Goal: Task Accomplishment & Management: Manage account settings

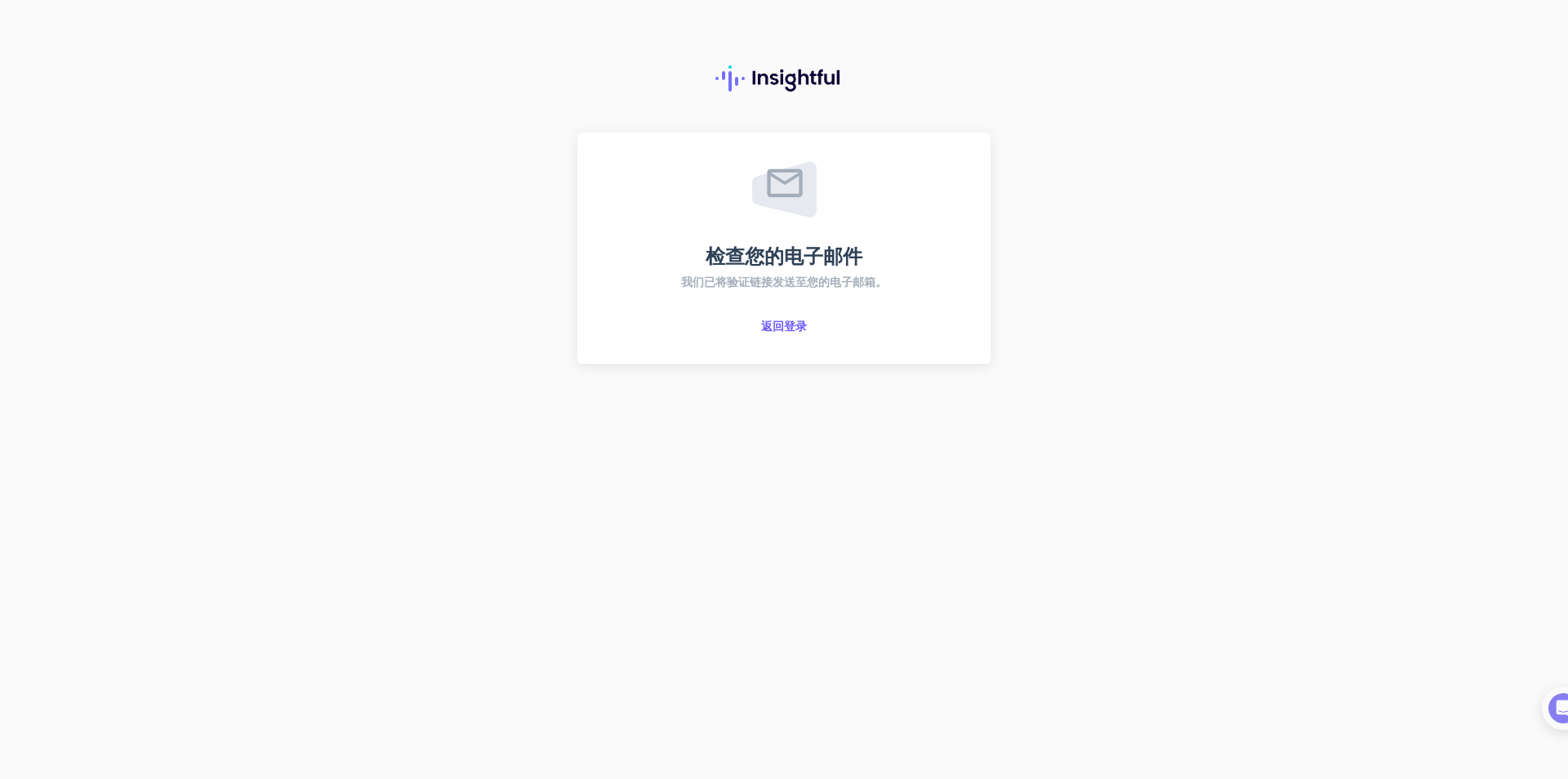
click at [385, 423] on div "检查您的电子邮件 我们已将验证链接发送至您的电子邮箱。 返回登录" at bounding box center [784, 389] width 1568 height 779
click at [800, 322] on font "返回登录" at bounding box center [784, 326] width 46 height 15
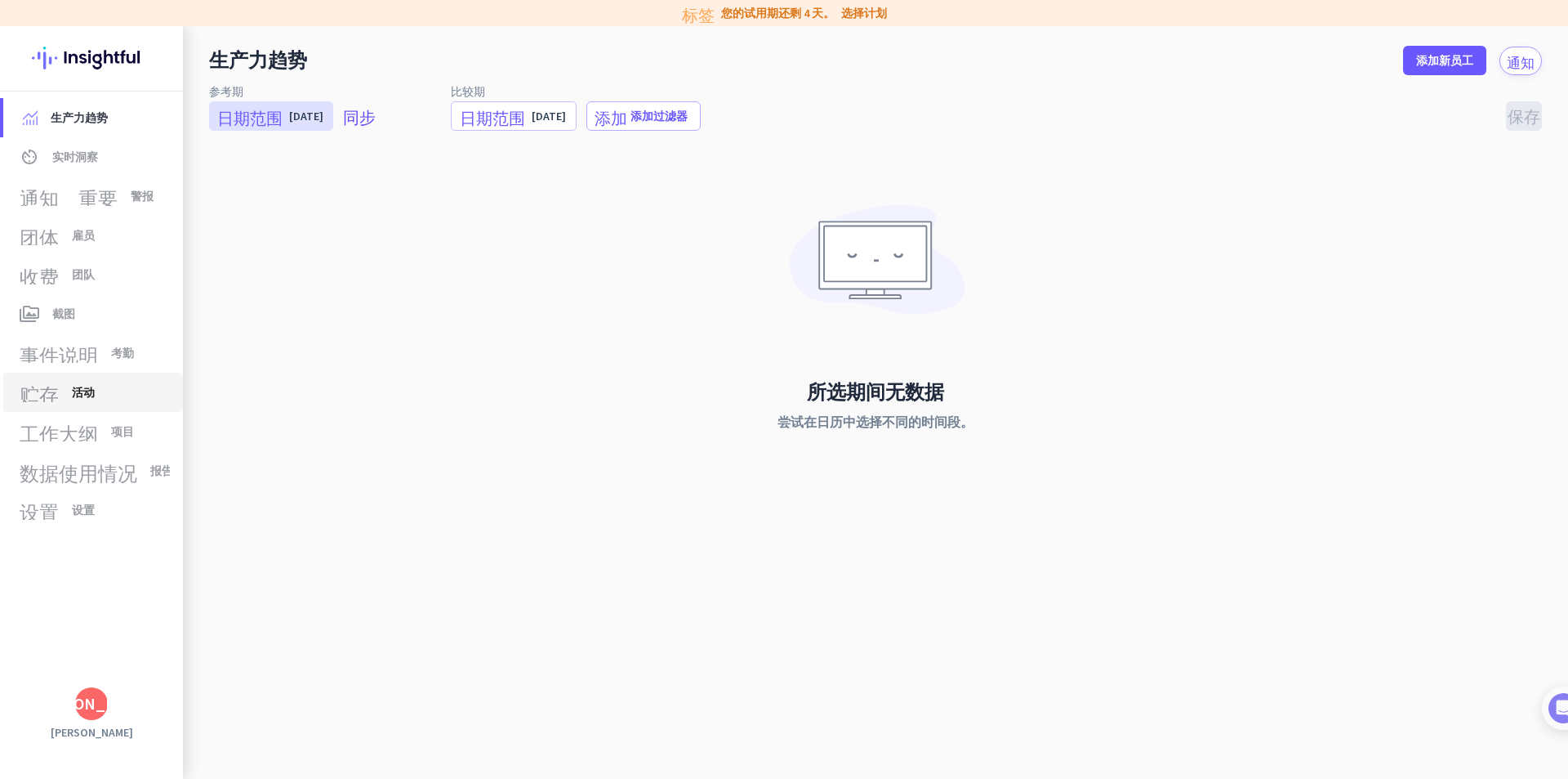
click at [38, 405] on link "贮存 活动" at bounding box center [93, 392] width 179 height 39
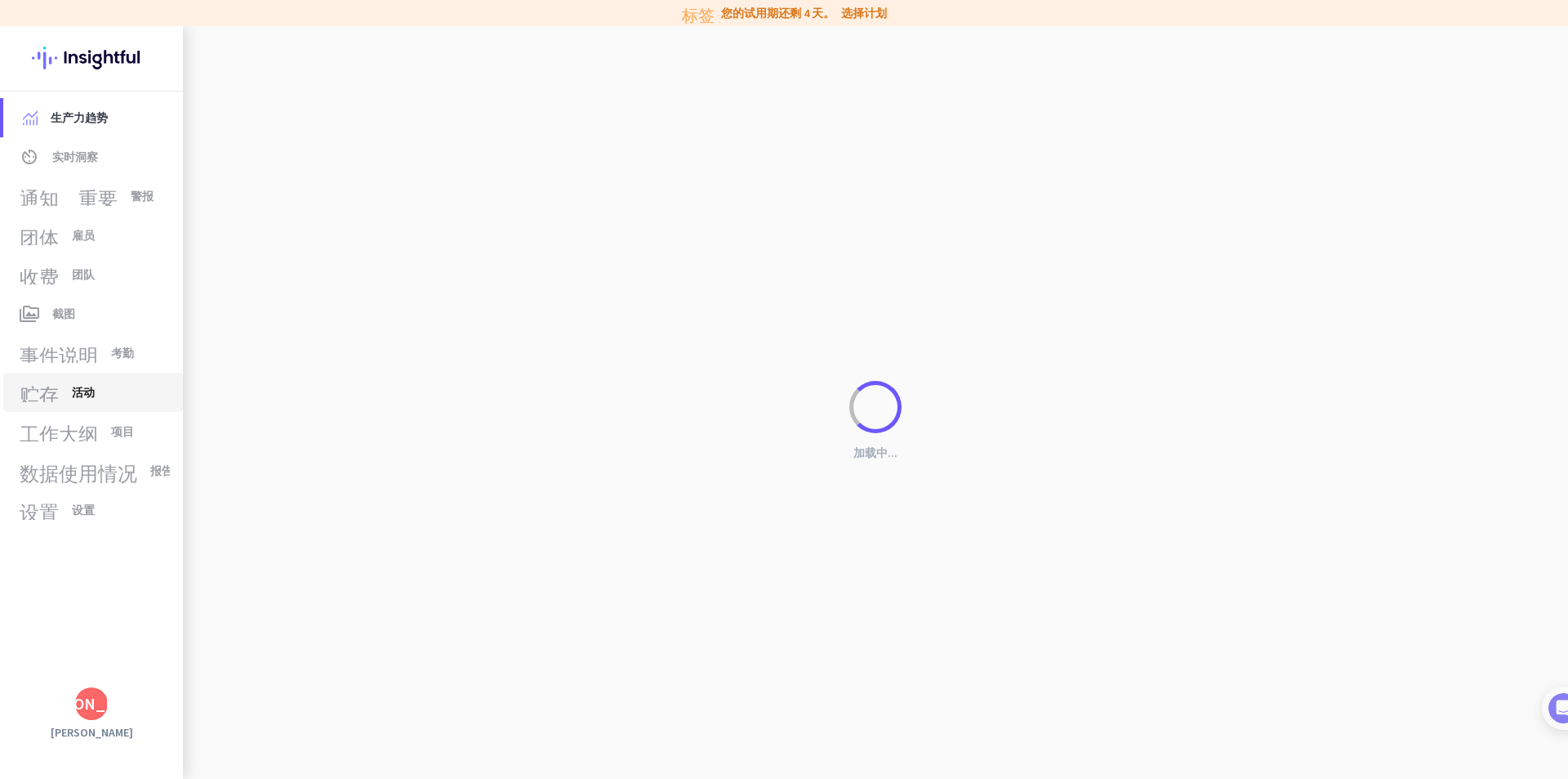
type input "[DATE]"
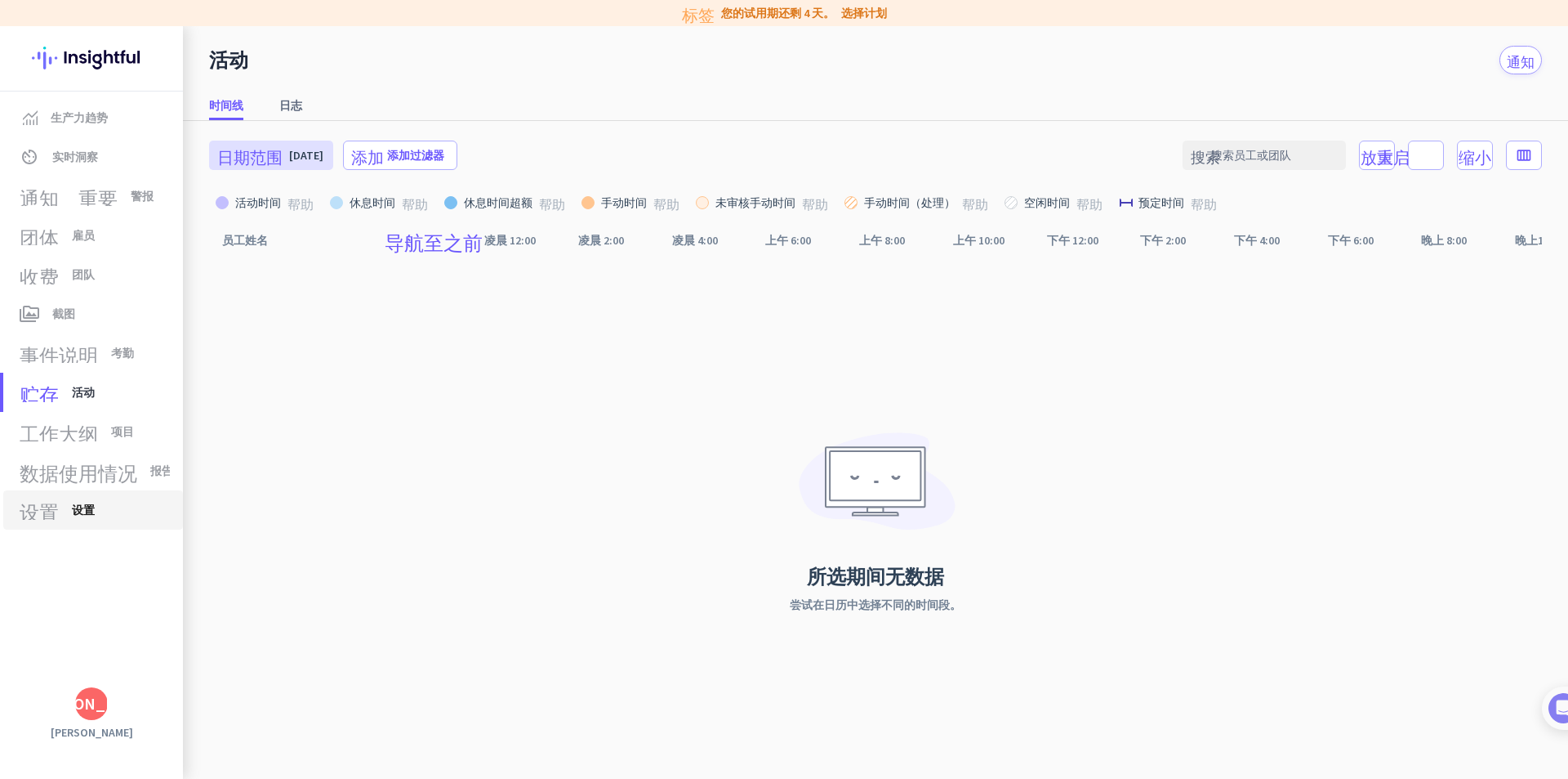
click at [72, 514] on font "设置" at bounding box center [83, 510] width 23 height 15
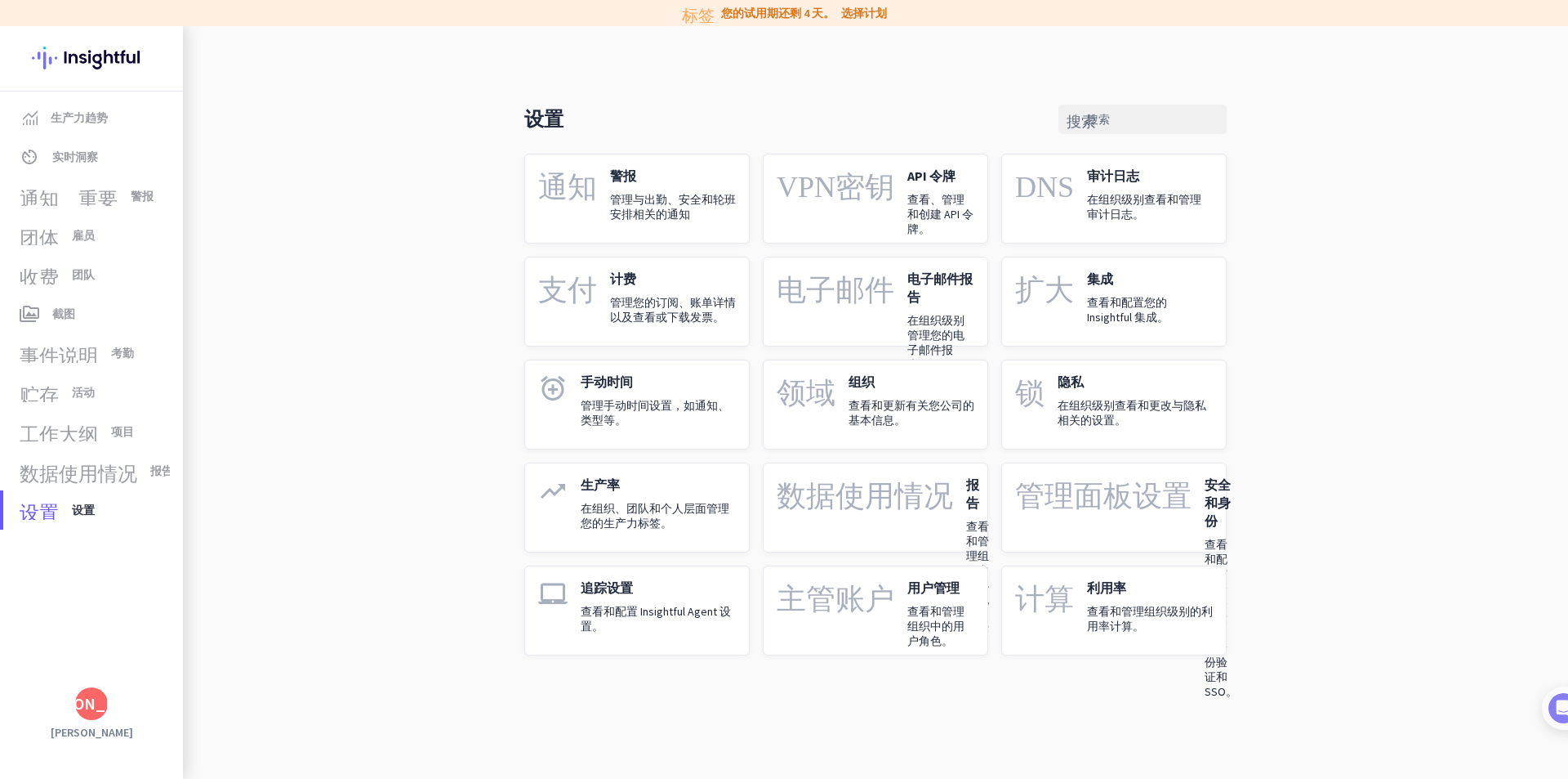
click at [613, 579] on link "laptop_mac 追踪设置 查看和配置 Insightful Agent 设置。" at bounding box center [637, 611] width 225 height 90
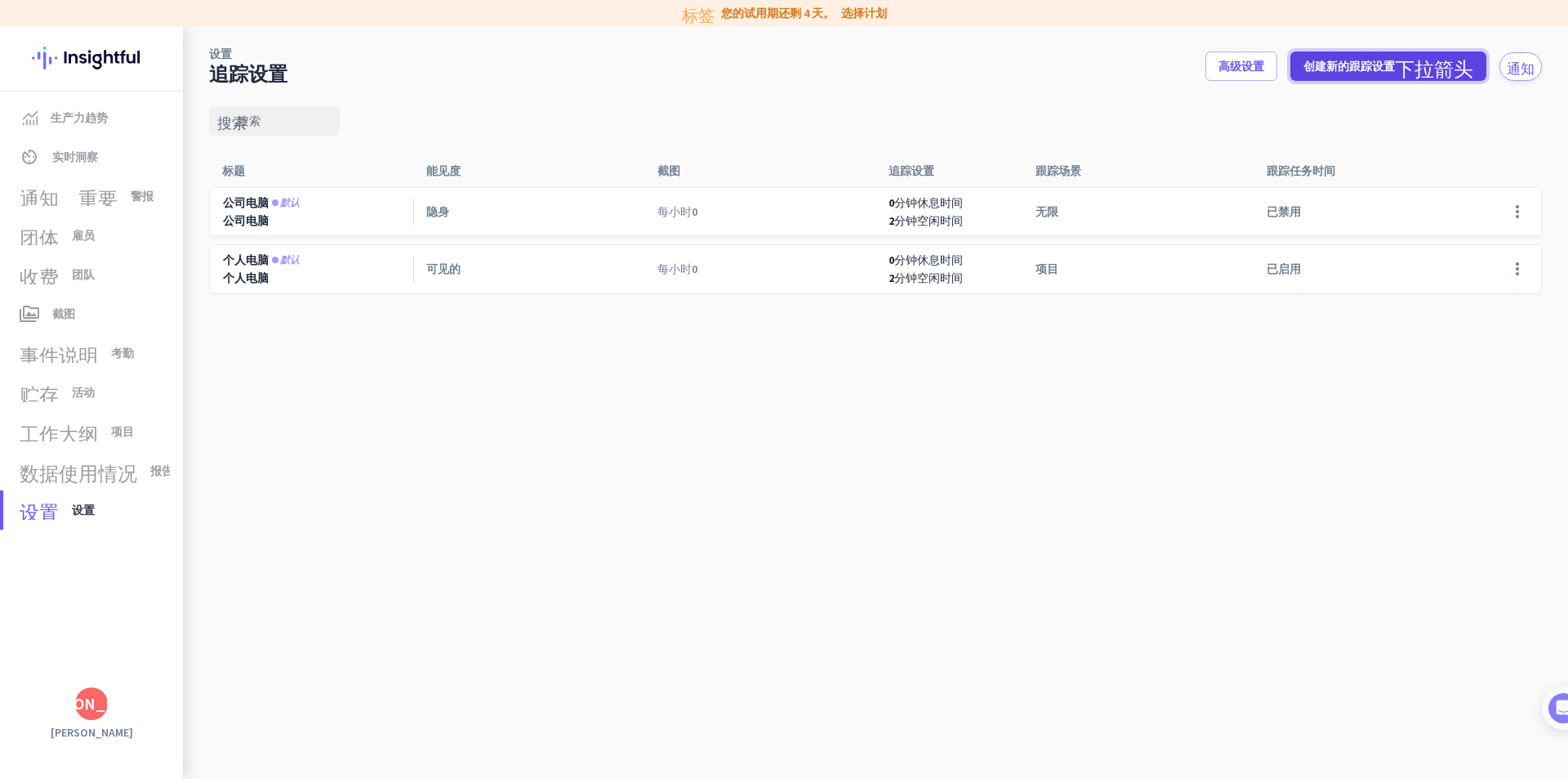
click at [1364, 60] on font "创建新的跟踪设置" at bounding box center [1349, 66] width 91 height 15
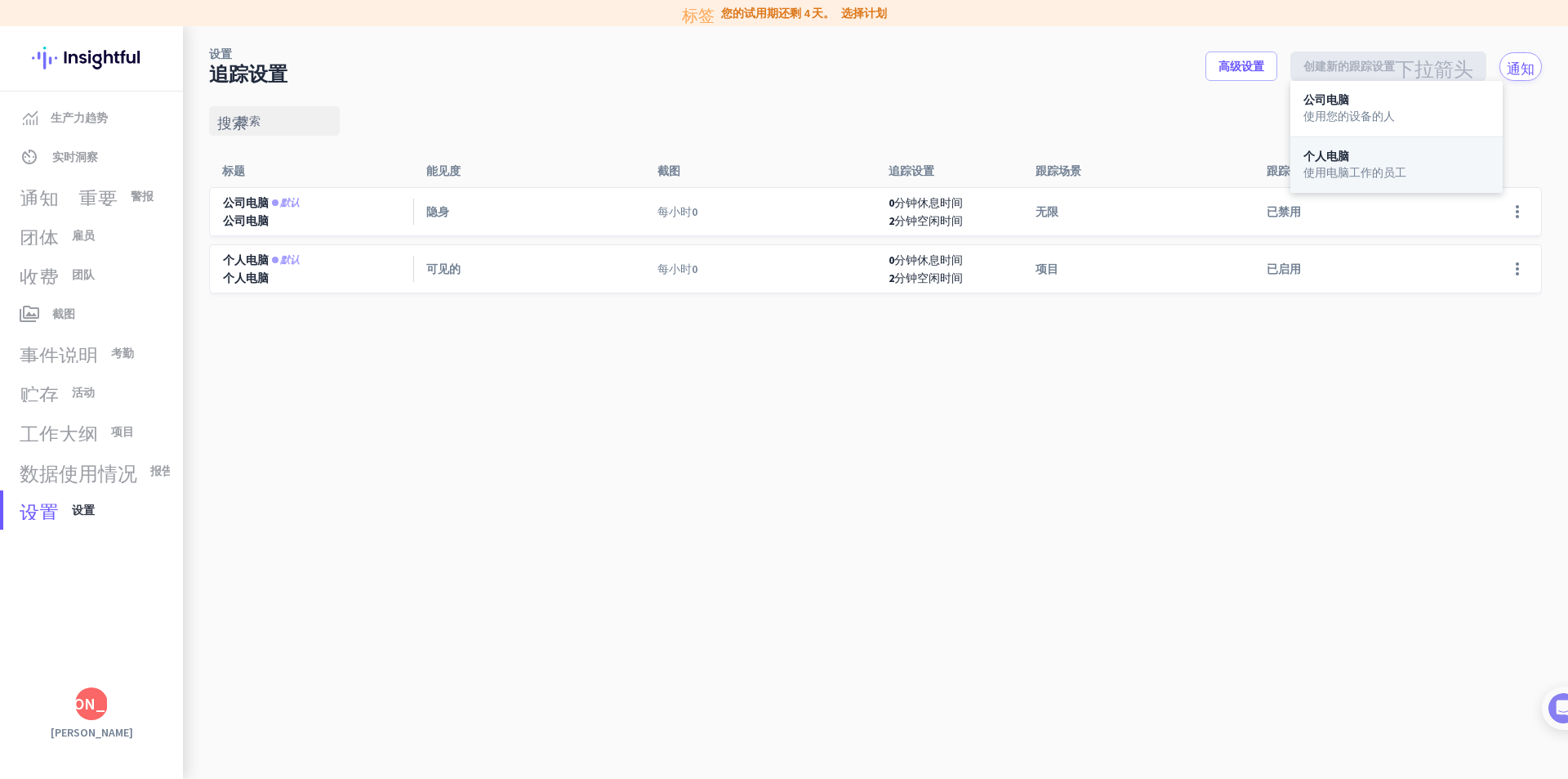
click at [1399, 157] on div "个人电脑" at bounding box center [1397, 156] width 187 height 12
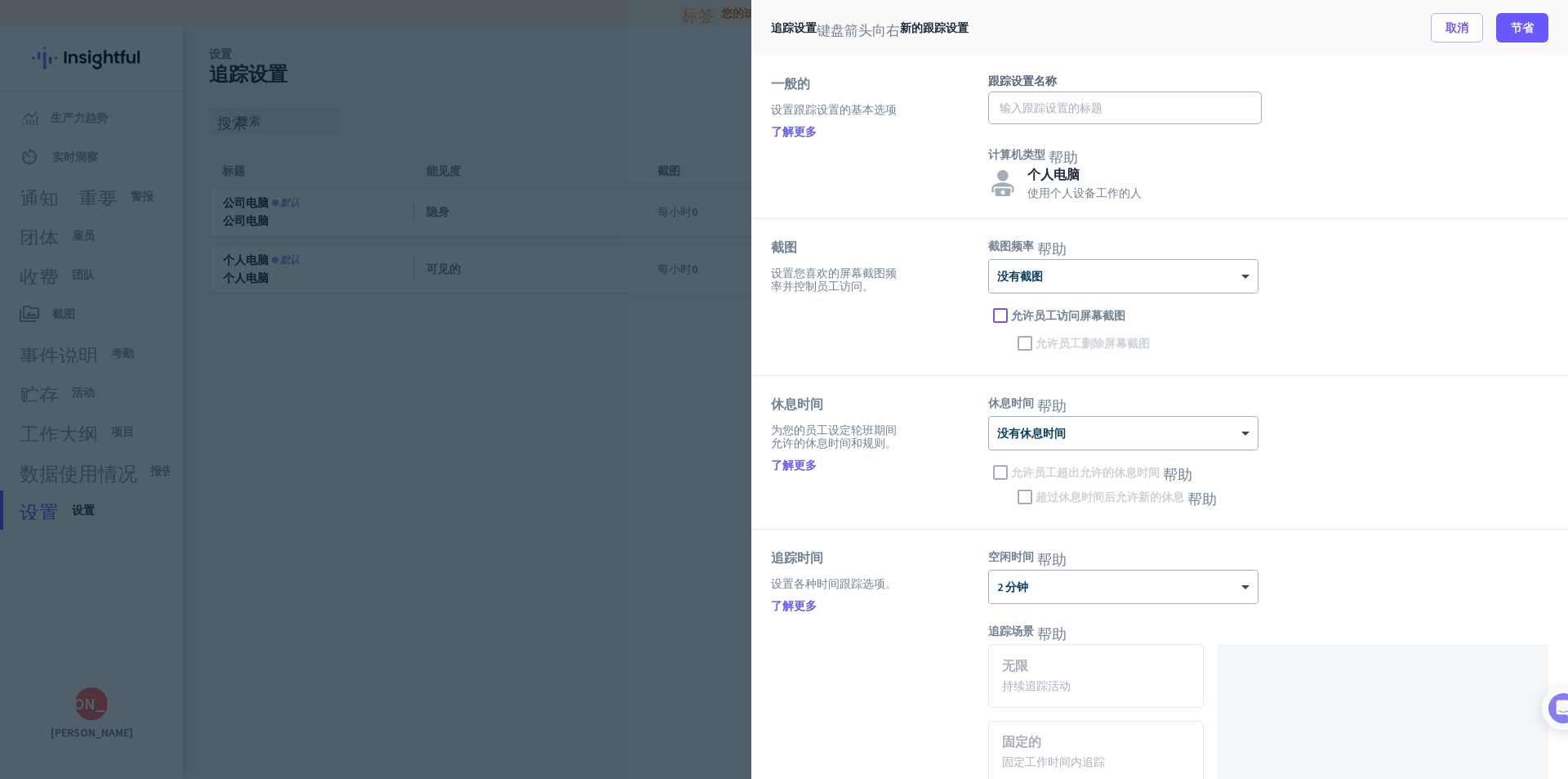
drag, startPoint x: 1403, startPoint y: 120, endPoint x: 972, endPoint y: 179, distance: 435.0
click at [972, 179] on div "一般的 设置跟踪设置的基本选项 了解更多" at bounding box center [880, 136] width 218 height 124
click at [1066, 110] on input "text" at bounding box center [1124, 108] width 274 height 33
type input "WJ"
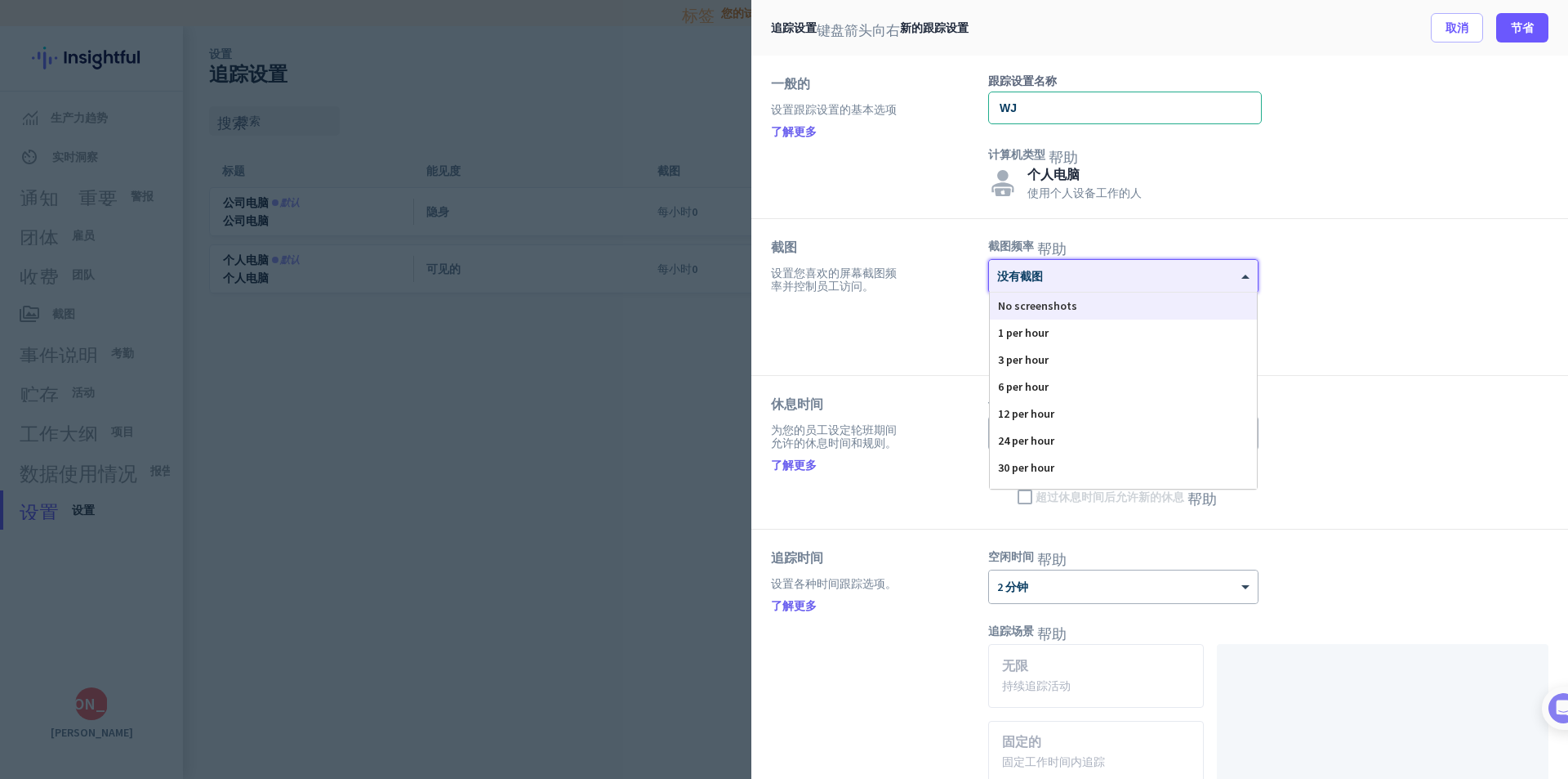
click at [1134, 288] on div "× 没有截图" at bounding box center [1123, 276] width 269 height 33
click at [1082, 470] on div "120 per hour" at bounding box center [1123, 474] width 267 height 27
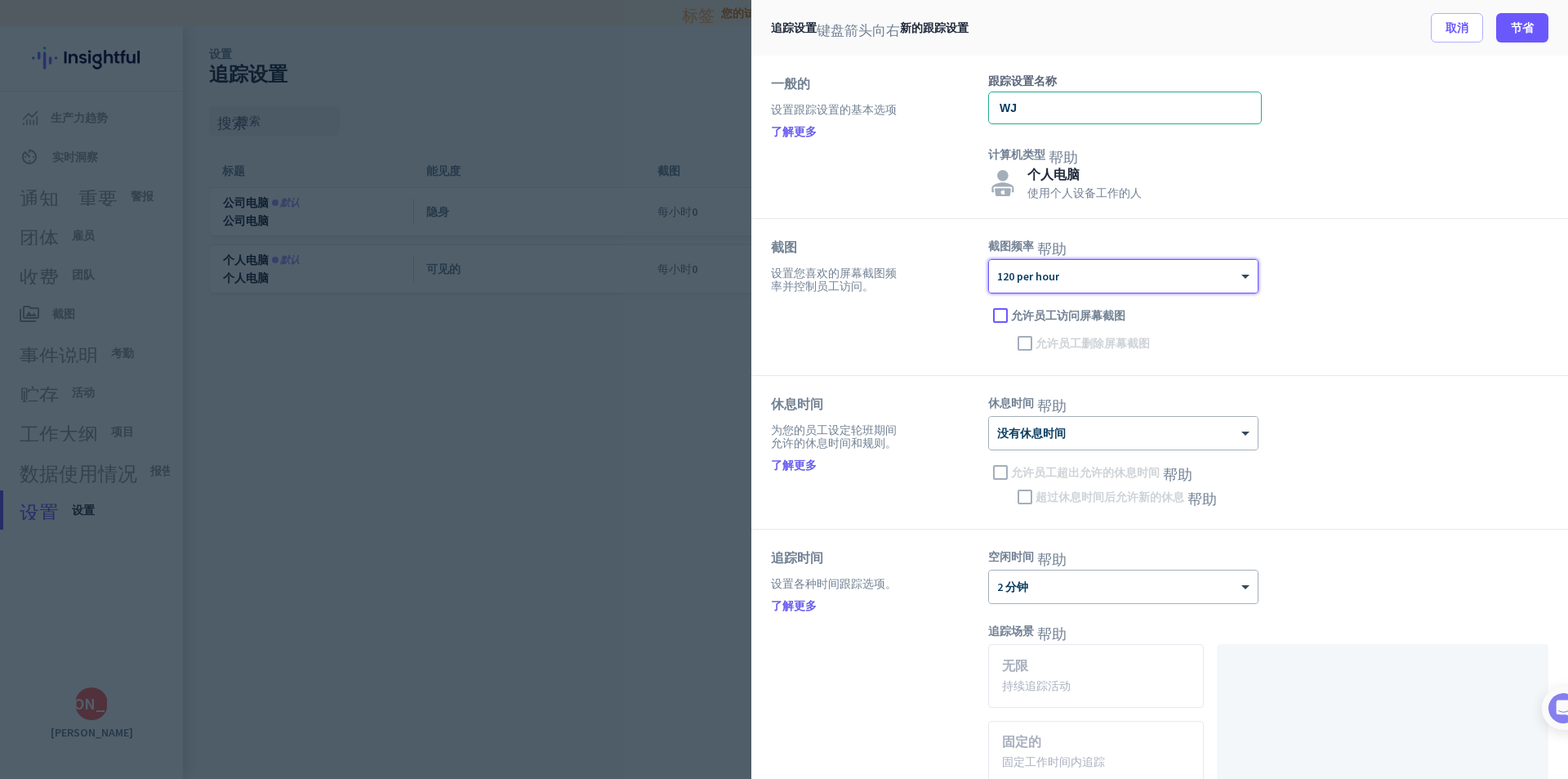
click at [1178, 451] on div "× 没有休息时间 允许员工超出允许的休息时间 帮助 超过休息时间后允许新的休息 帮助" at bounding box center [1268, 462] width 561 height 93
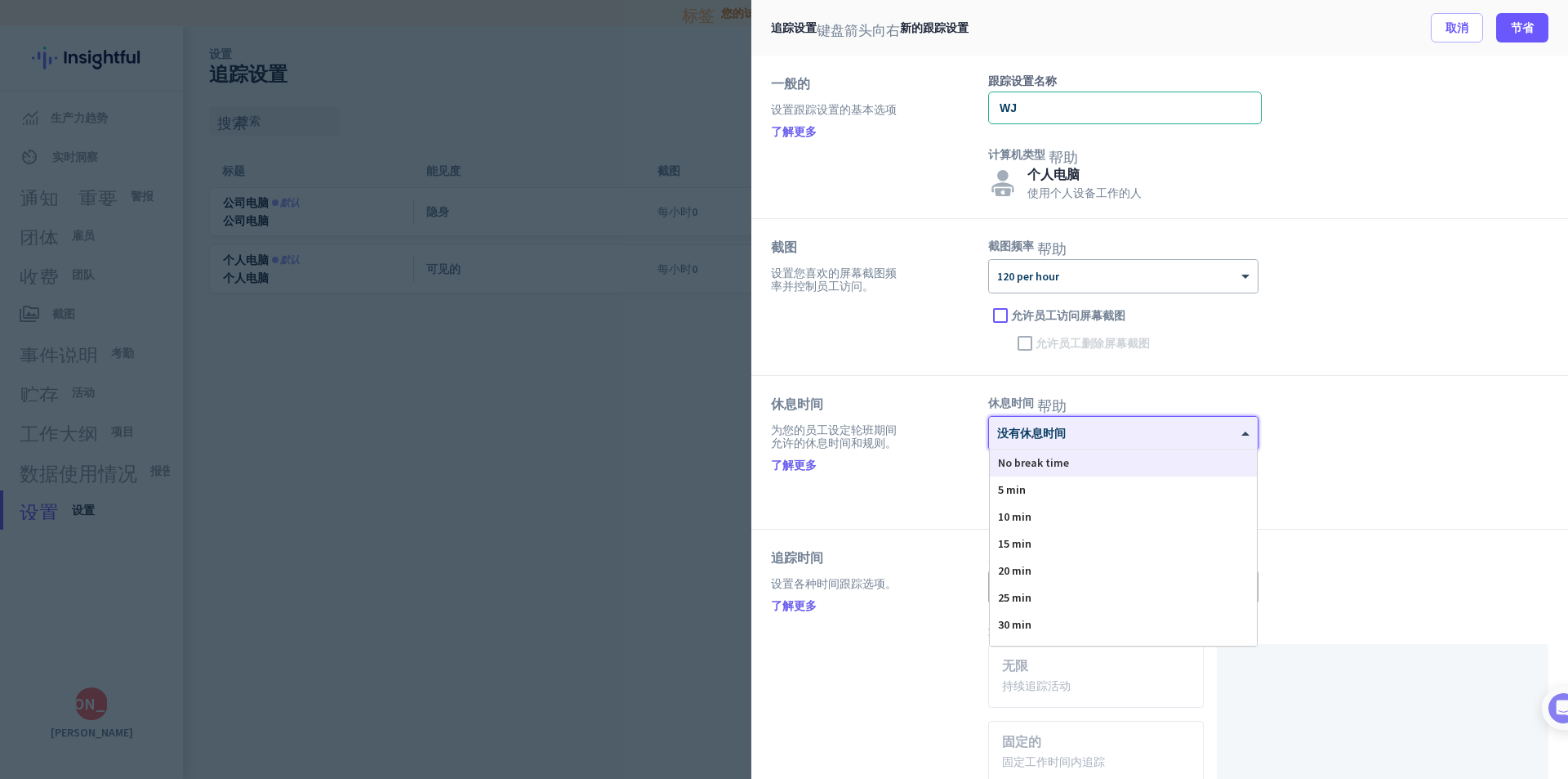
drag, startPoint x: 1091, startPoint y: 438, endPoint x: 929, endPoint y: 437, distance: 162.0
click at [1090, 438] on div "× 没有休息时间" at bounding box center [1112, 433] width 248 height 14
click at [1052, 517] on div "60 min" at bounding box center [1123, 514] width 267 height 27
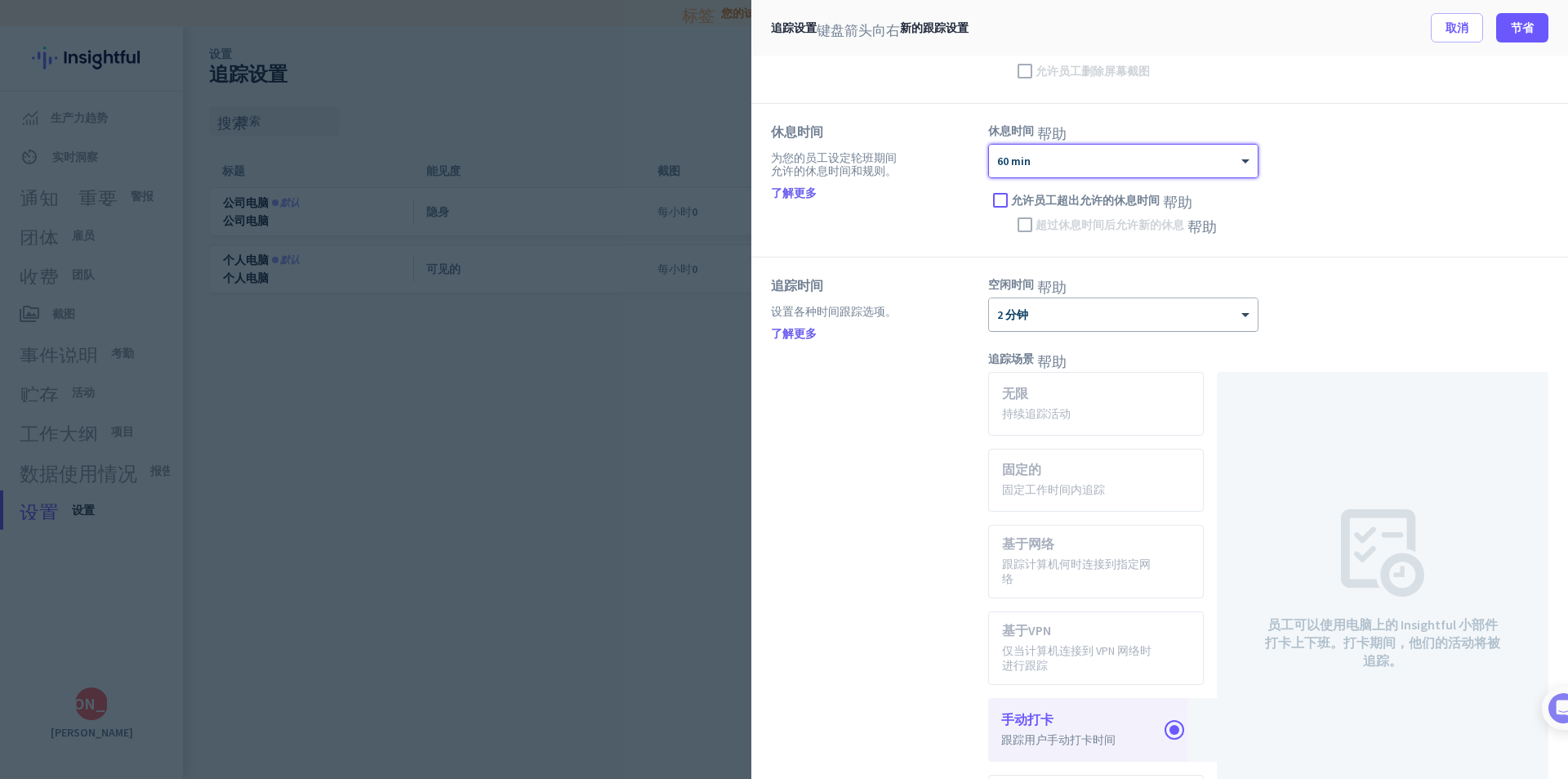
click at [1107, 303] on div at bounding box center [1123, 308] width 269 height 14
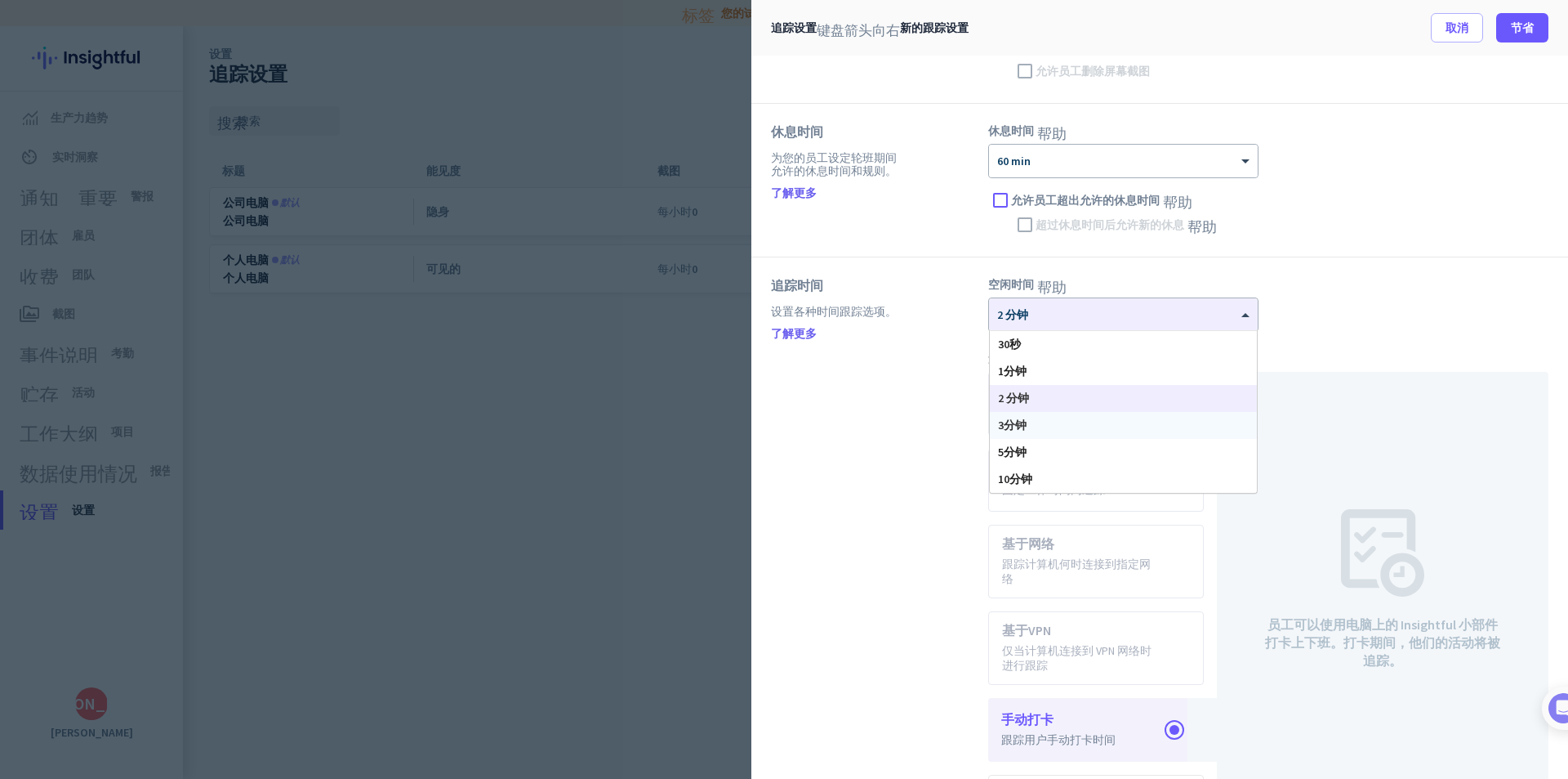
click at [822, 424] on div "追踪时间 设置各种时间跟踪选项。 了解更多" at bounding box center [880, 557] width 218 height 561
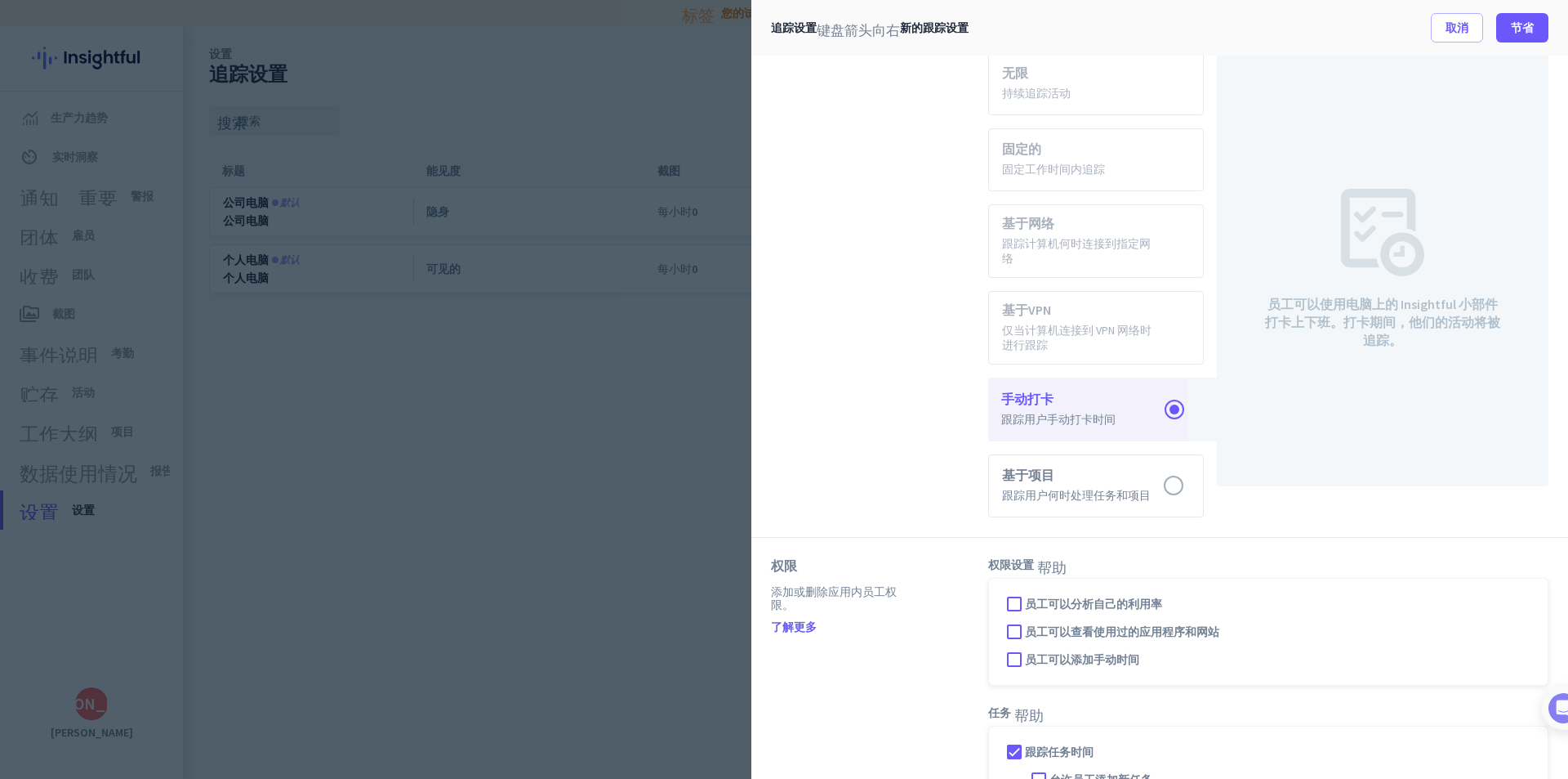
scroll to position [639, 0]
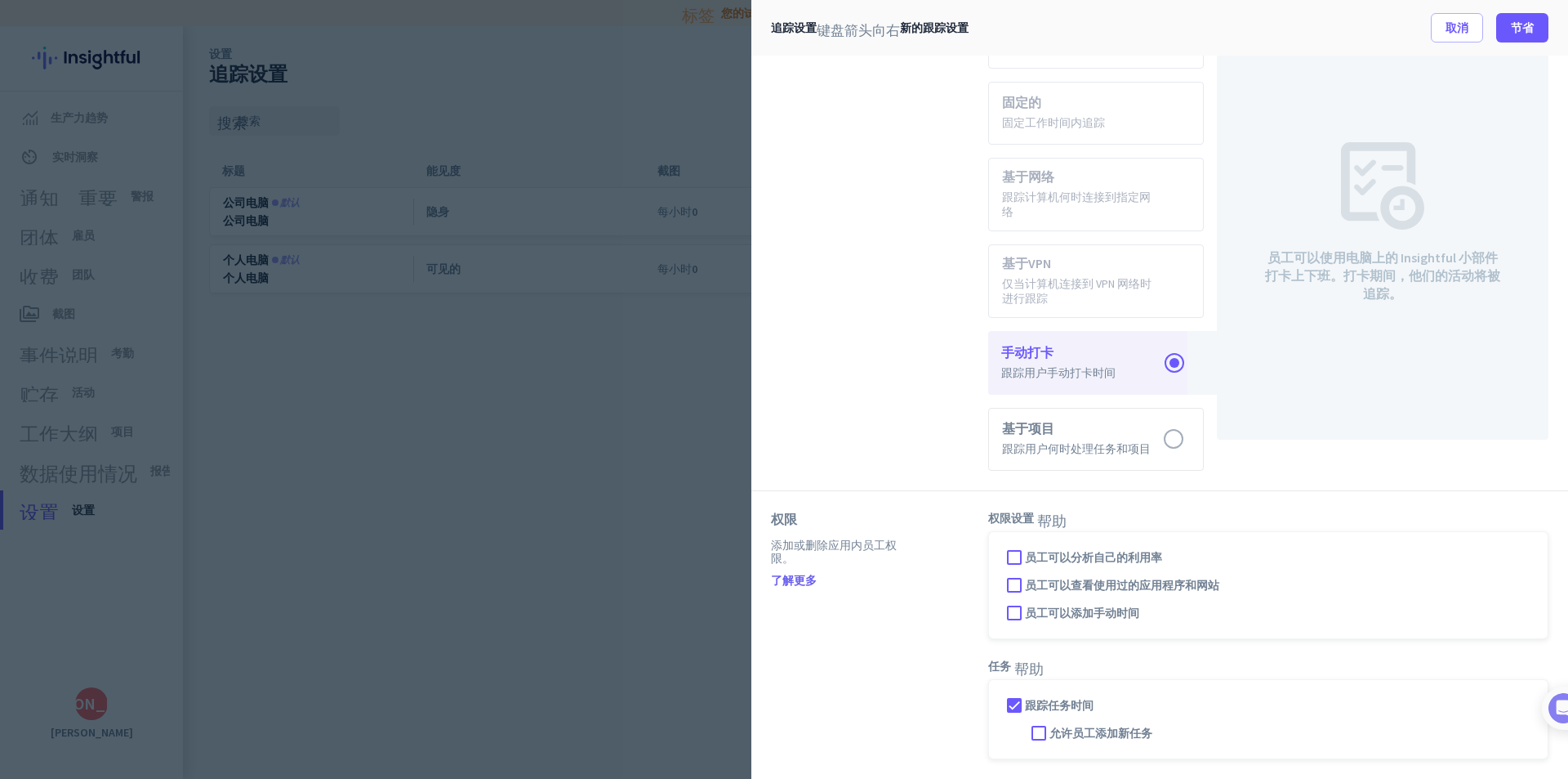
click at [489, 485] on div at bounding box center [784, 389] width 1568 height 779
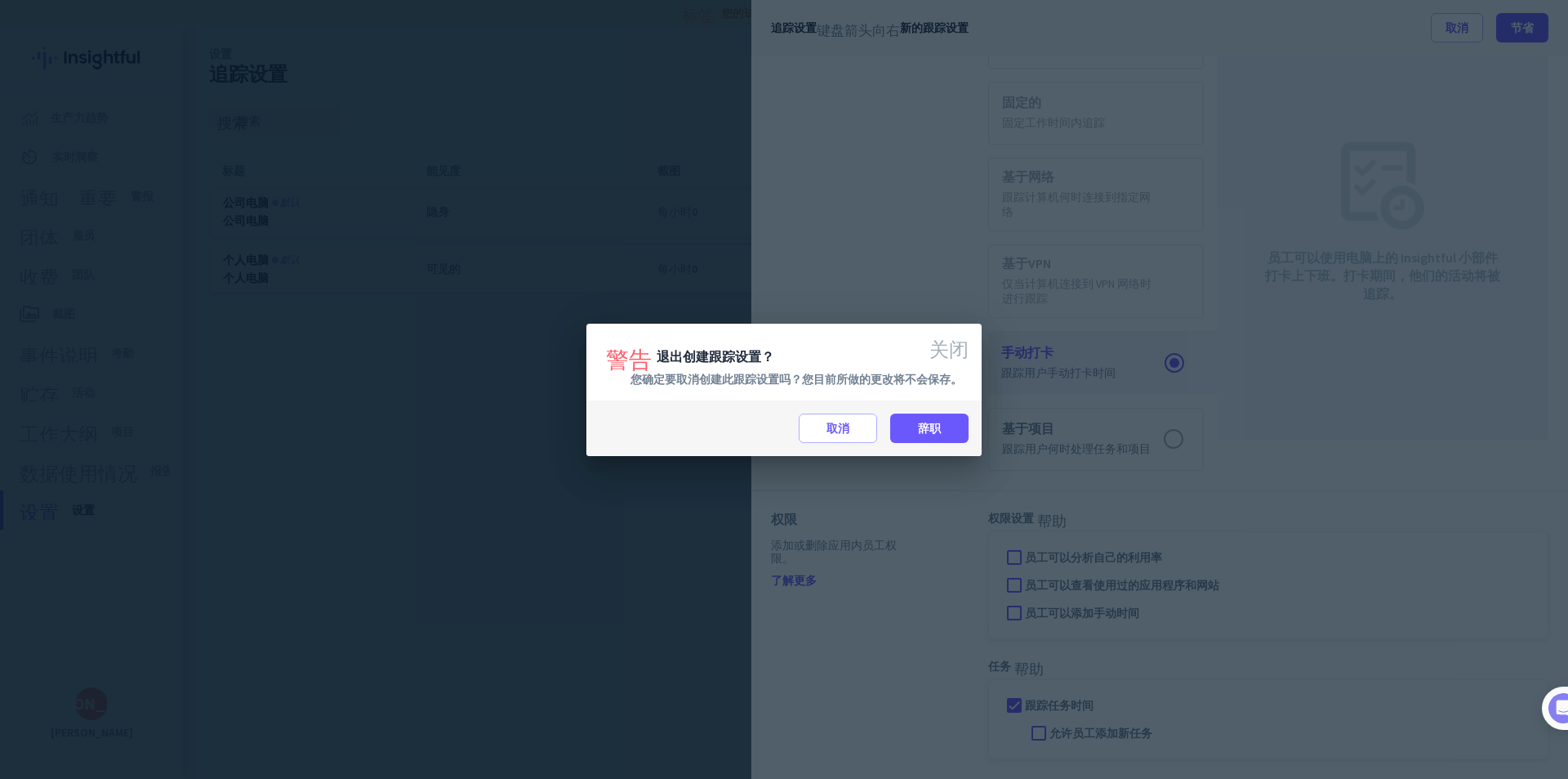
click at [826, 454] on div "取消 辞职" at bounding box center [784, 428] width 395 height 56
drag, startPoint x: 826, startPoint y: 440, endPoint x: 1050, endPoint y: 387, distance: 230.2
click at [826, 440] on span at bounding box center [838, 427] width 77 height 39
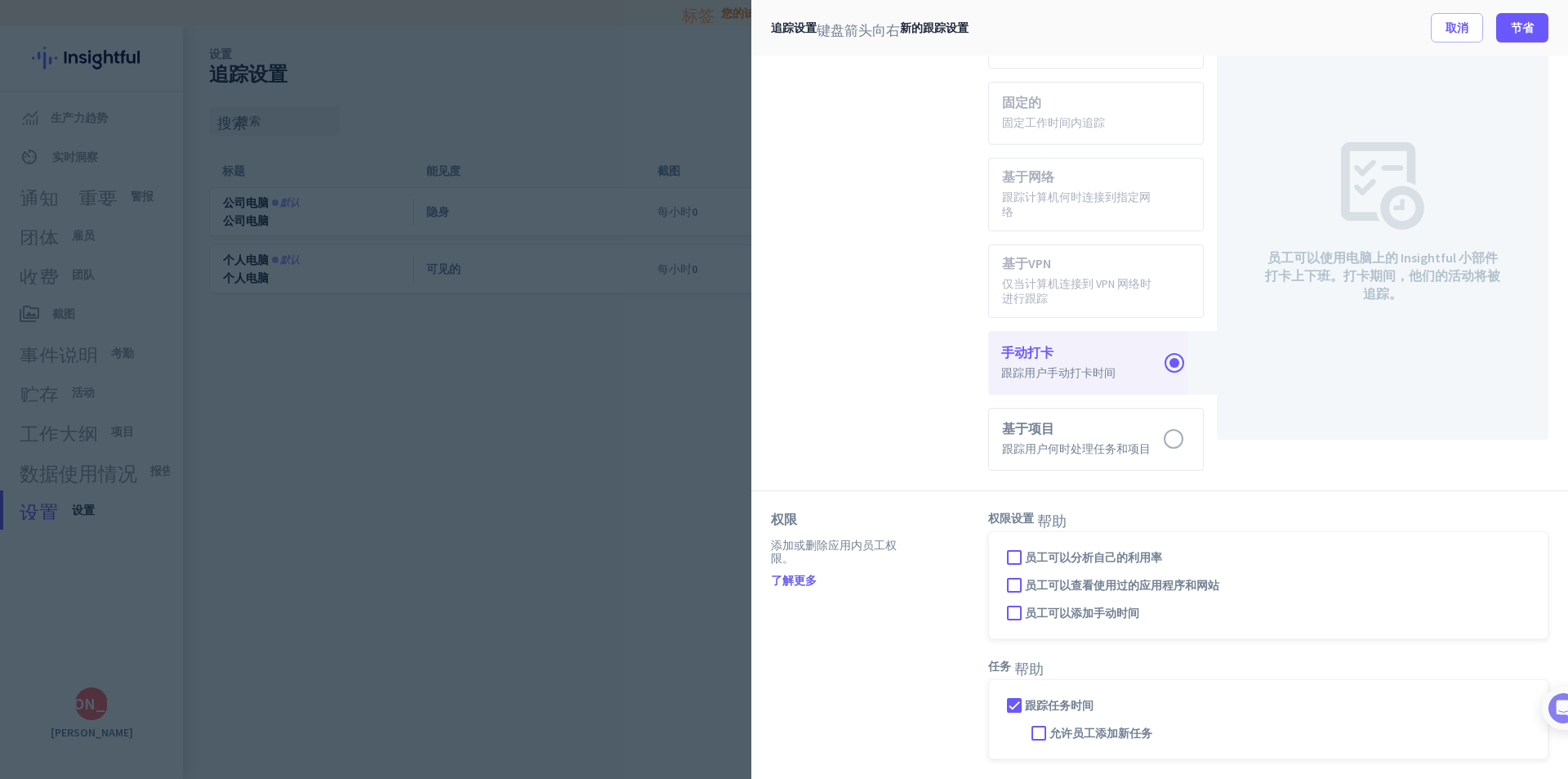
scroll to position [0, 0]
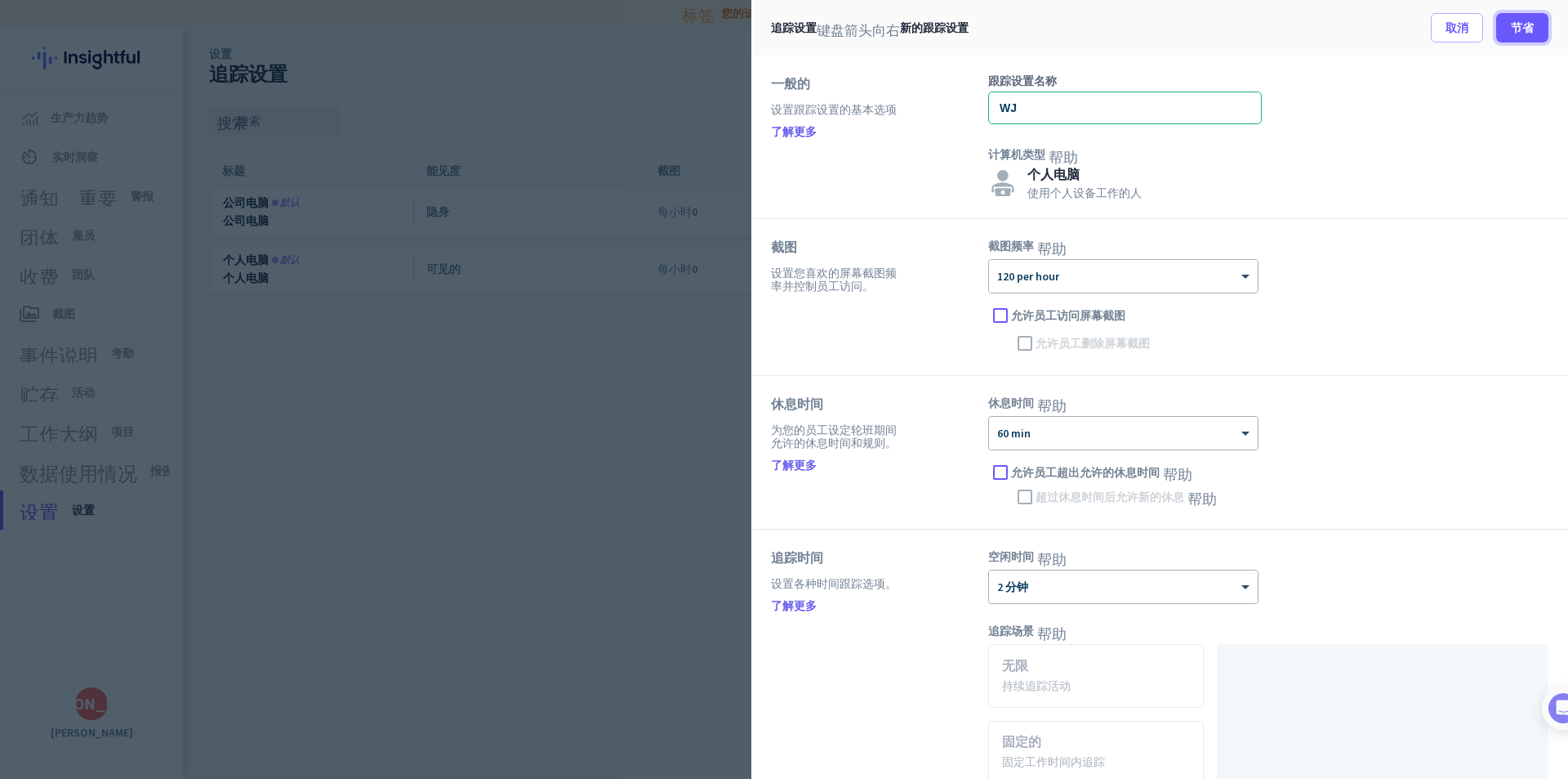
drag, startPoint x: 1530, startPoint y: 38, endPoint x: 1510, endPoint y: 55, distance: 26.2
click at [1530, 38] on span at bounding box center [1522, 27] width 52 height 39
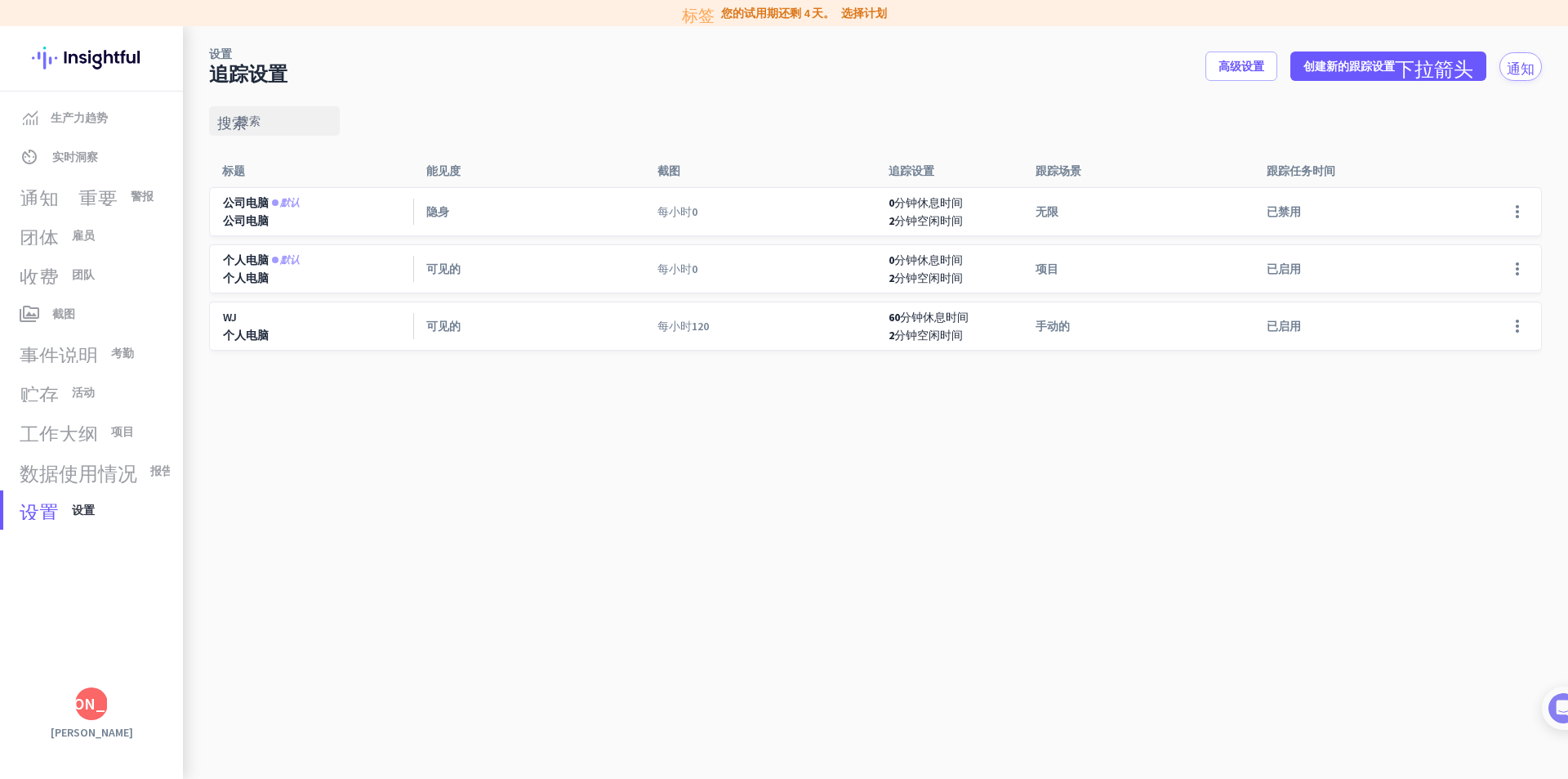
click at [872, 15] on font "选择计划" at bounding box center [865, 13] width 46 height 15
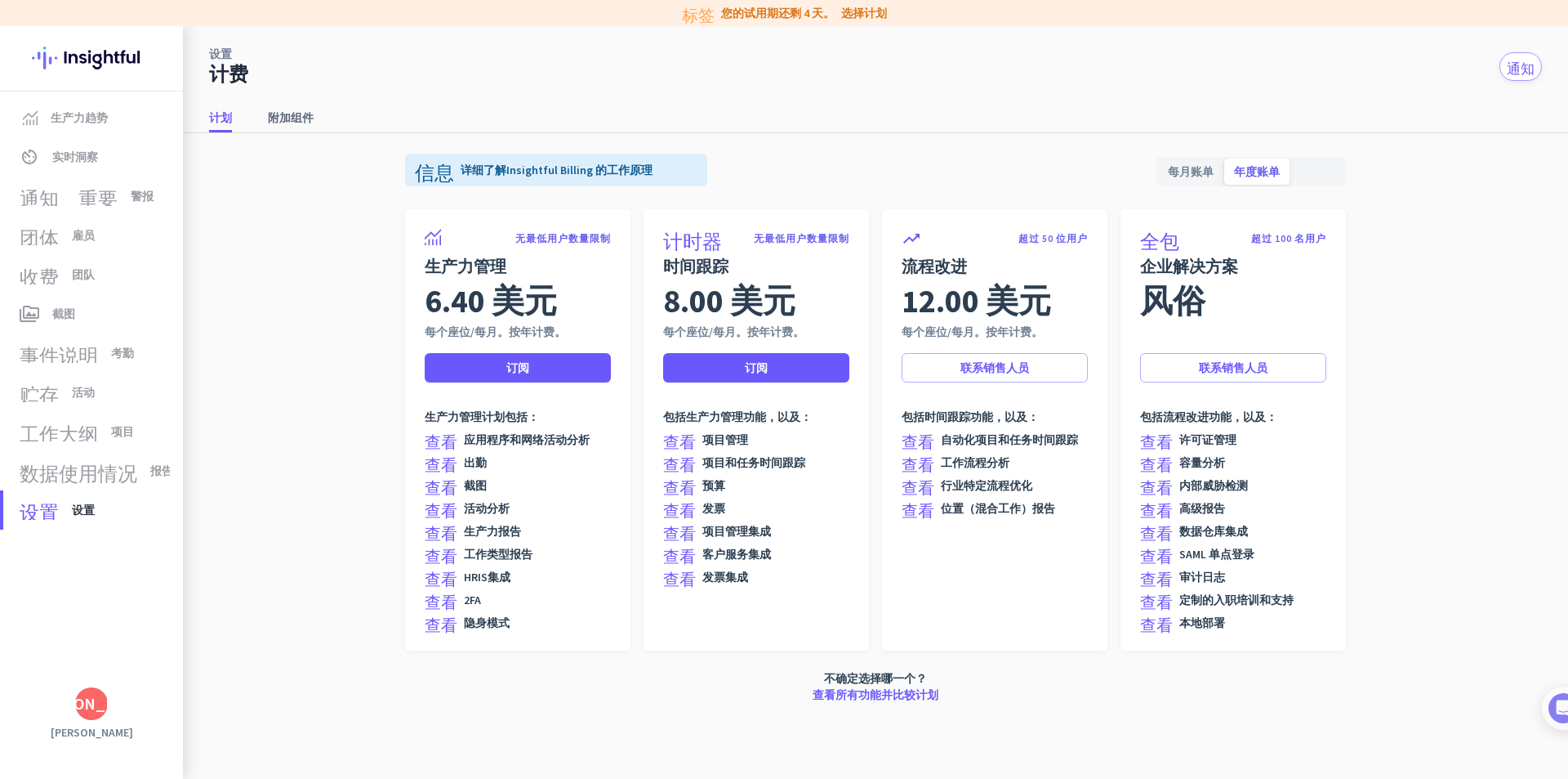
click at [278, 454] on app-billing-plan-tab "信息 详细了解 Insightful Billing 的工作原理 每月账单 年度账单 无最低用户数量限制 生产力管理 6.40 美元 每个座位/每月。按年计费…" at bounding box center [875, 425] width 1333 height 583
click at [1201, 165] on font "每月账单" at bounding box center [1191, 171] width 46 height 15
click at [454, 623] on font "查看" at bounding box center [441, 622] width 33 height 16
click at [454, 622] on font "查看" at bounding box center [441, 622] width 33 height 16
click at [453, 622] on font "查看" at bounding box center [441, 622] width 33 height 16
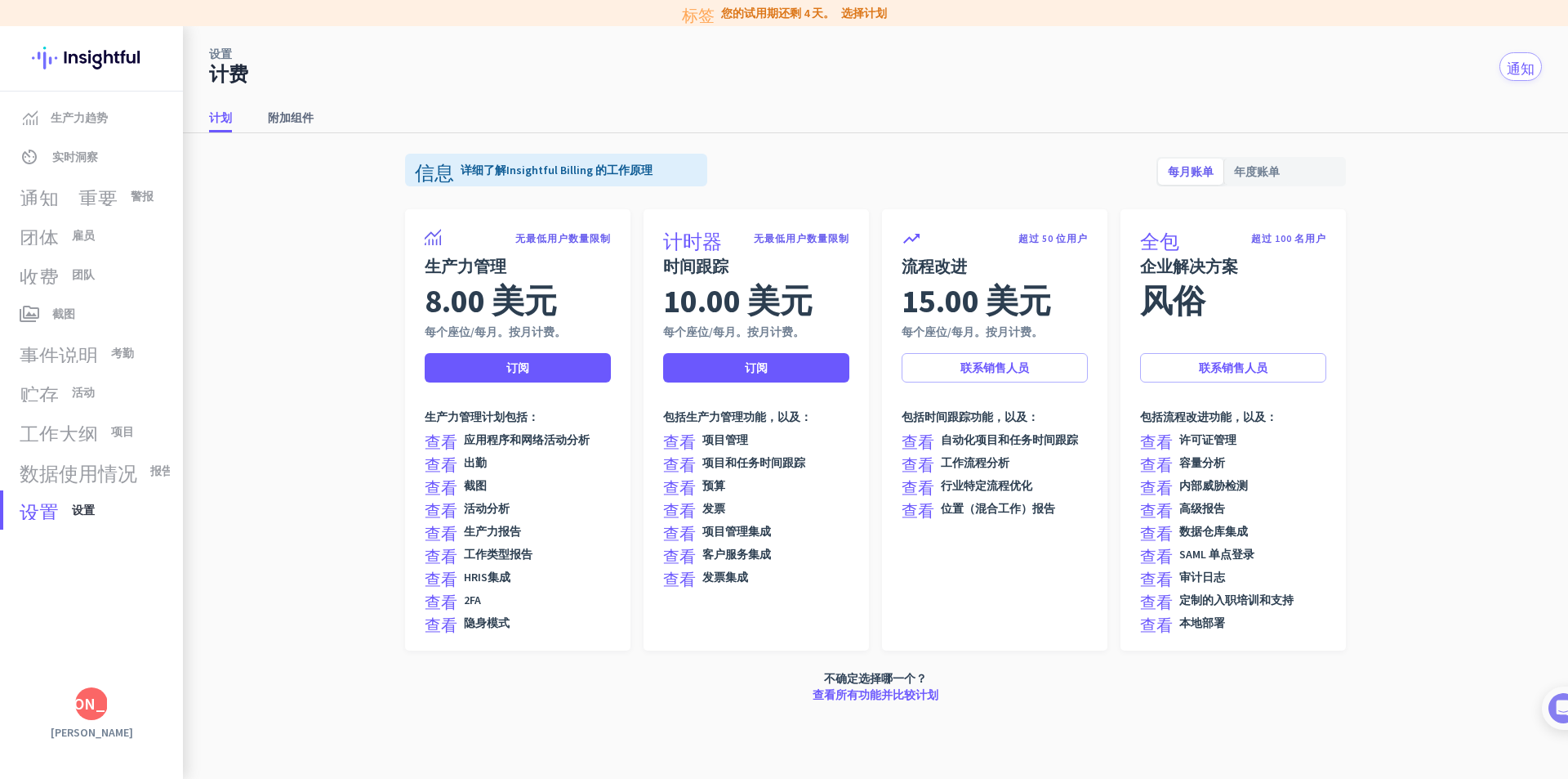
click at [453, 616] on font "查看" at bounding box center [441, 622] width 33 height 16
click at [757, 544] on div "查看 项目管理 查看 项目和任务时间跟踪 查看 预算 查看 发票 查看 项目管理集成 查看 客户服务集成 查看 发票集成" at bounding box center [757, 508] width 187 height 154
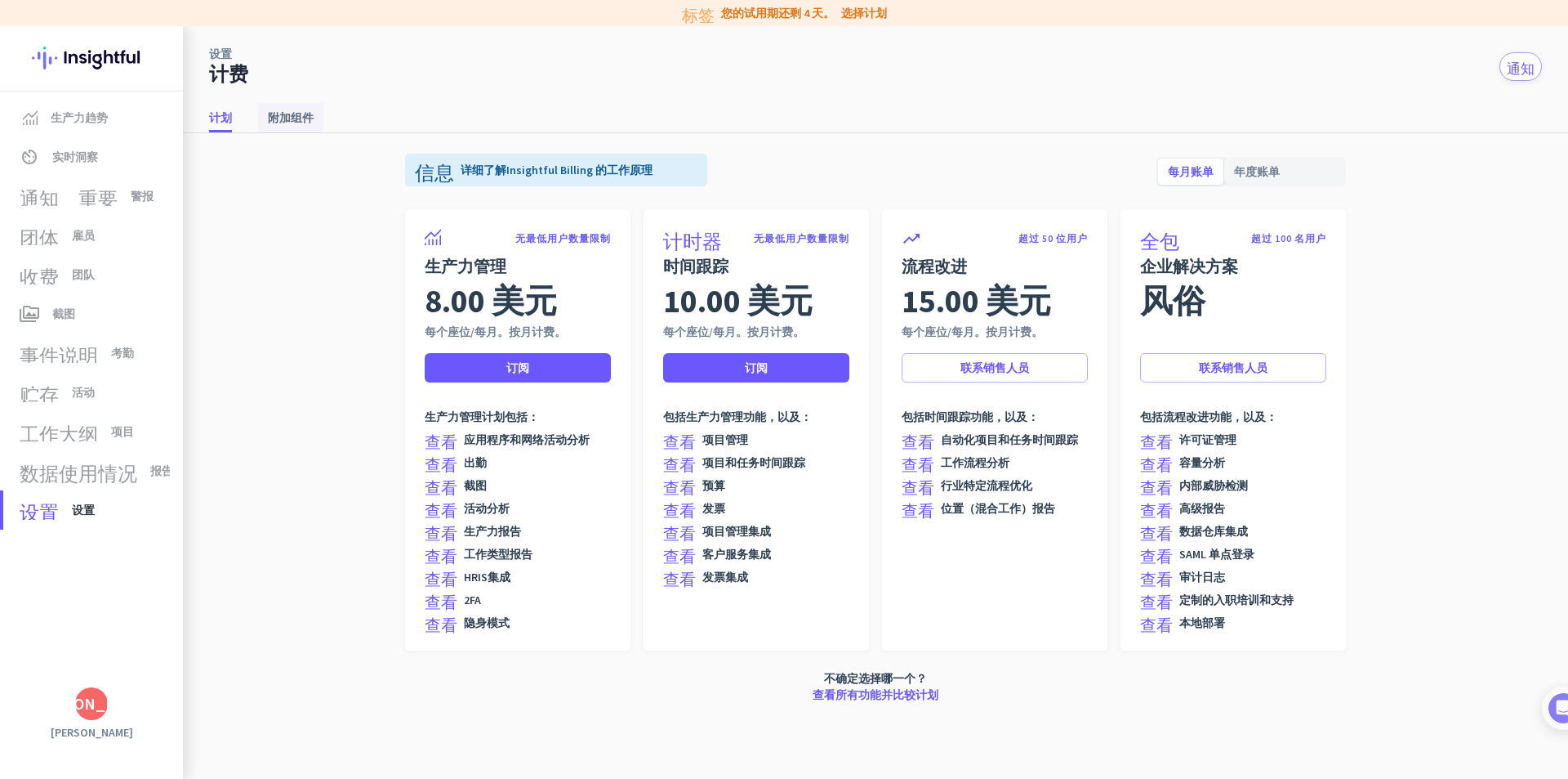
click at [289, 118] on font "附加组件" at bounding box center [291, 118] width 46 height 15
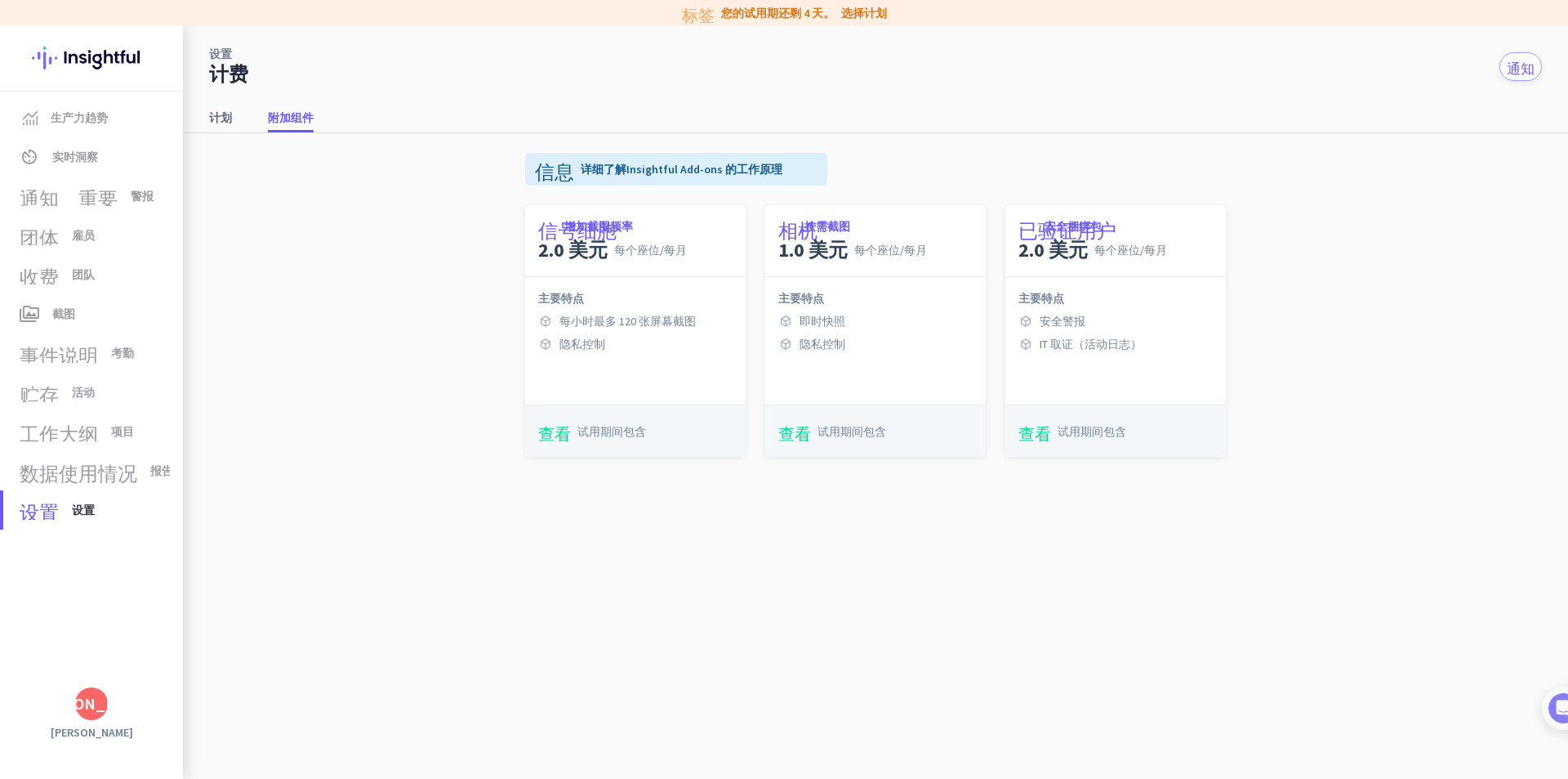
click at [596, 235] on font "信号细胞" at bounding box center [577, 227] width 79 height 19
click at [596, 236] on font "信号细胞" at bounding box center [577, 227] width 79 height 19
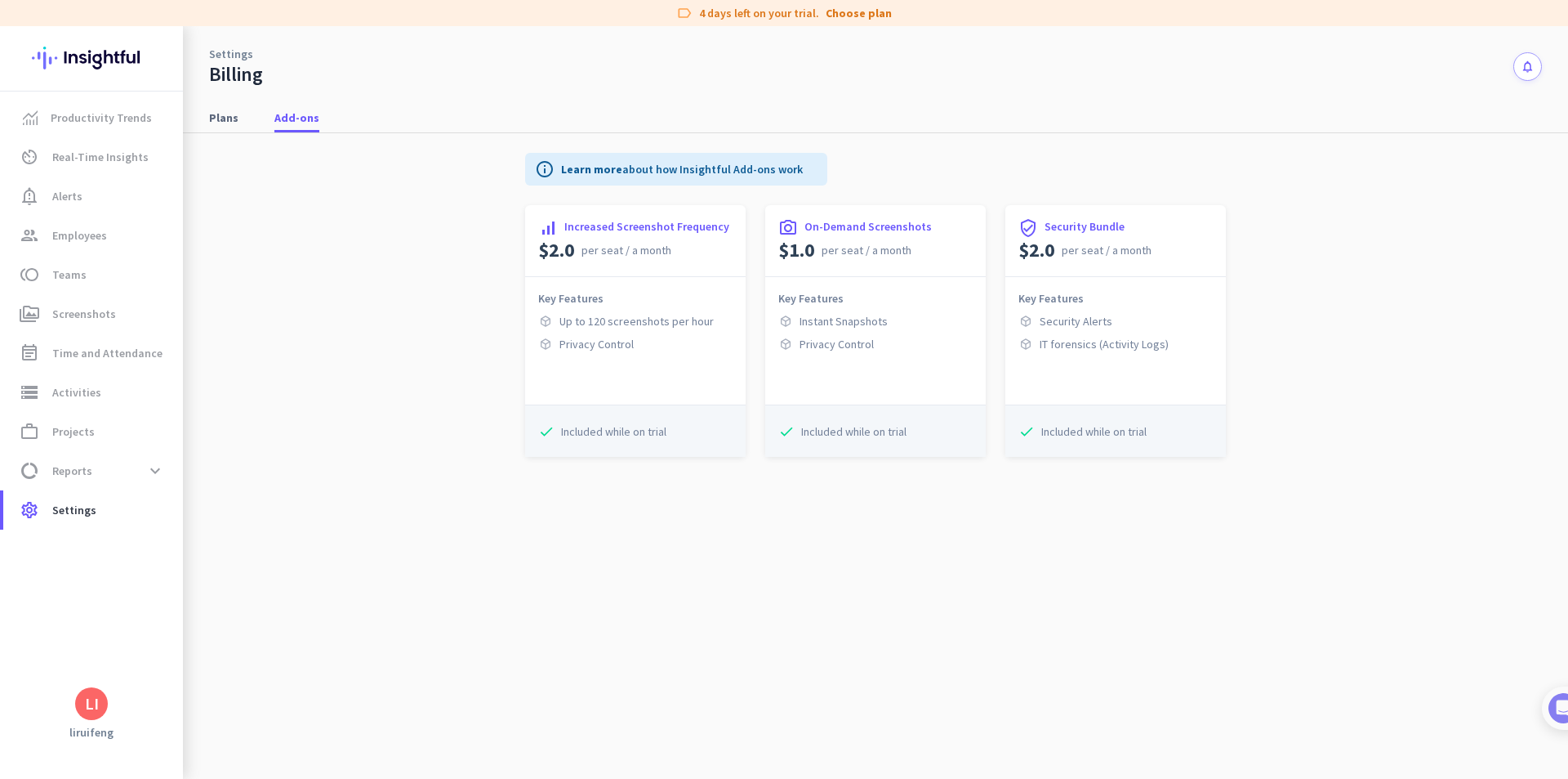
click at [823, 322] on span "Instant Snapshots" at bounding box center [843, 321] width 88 height 16
copy span "Instant Snapshots"
